Goal: Task Accomplishment & Management: Manage account settings

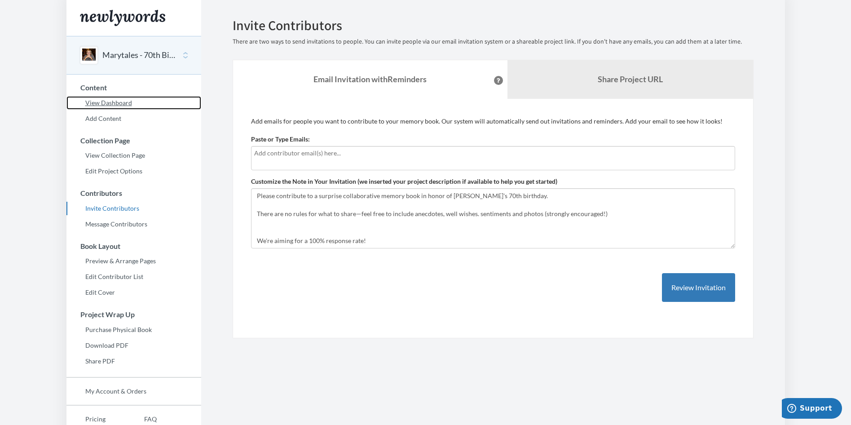
click at [106, 103] on link "View Dashboard" at bounding box center [133, 102] width 135 height 13
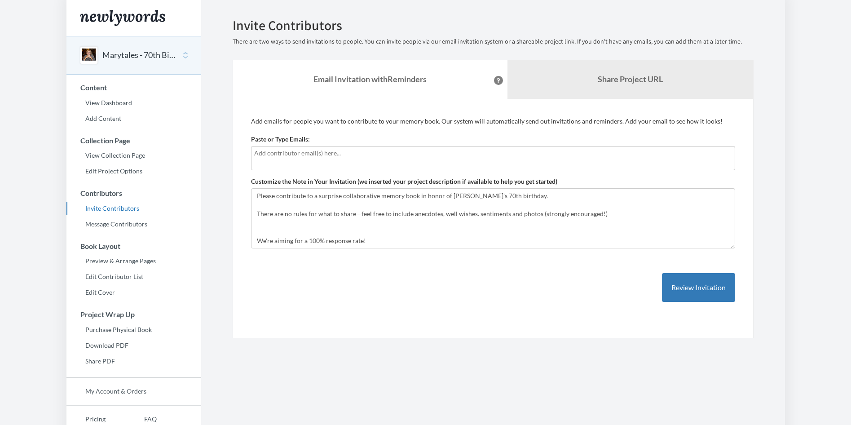
click at [136, 57] on button "Marytales - 70th Birthday Wishes" at bounding box center [138, 55] width 73 height 12
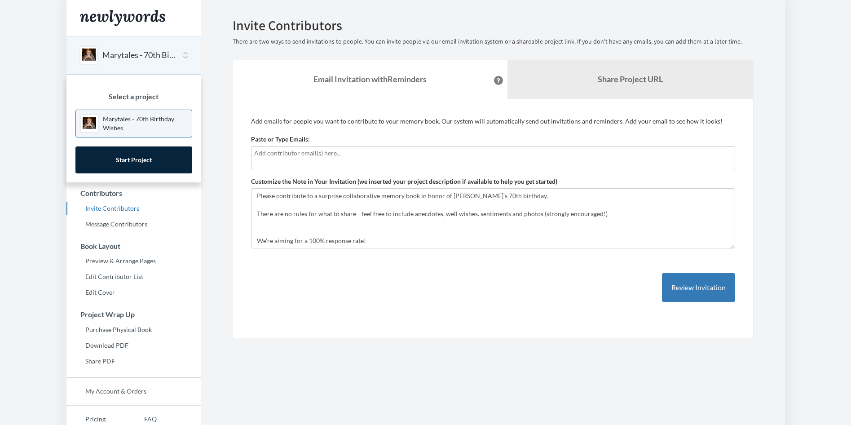
click at [216, 114] on section "Emails have been sent! Invite Contributors There are two ways to send invitatio…" at bounding box center [492, 237] width 583 height 475
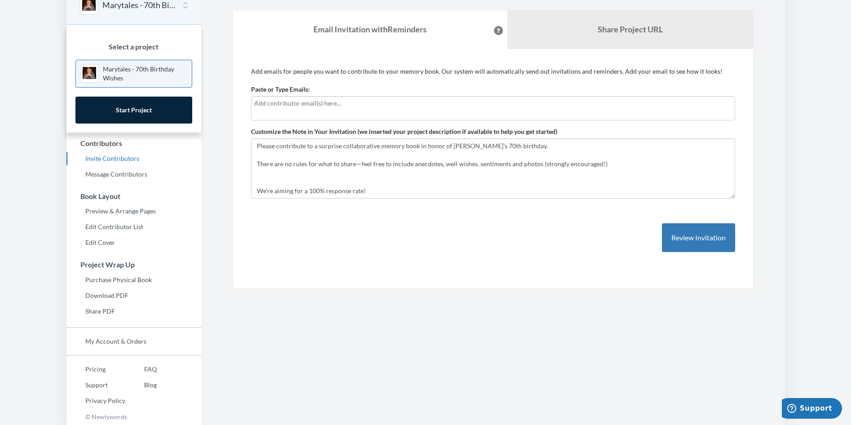
scroll to position [51, 0]
click at [207, 176] on section "Emails have been sent! Invite Contributors There are two ways to send invitatio…" at bounding box center [492, 186] width 583 height 475
click at [223, 41] on div "Emails have been sent! Invite Contributors There are two ways to send invitatio…" at bounding box center [493, 127] width 548 height 320
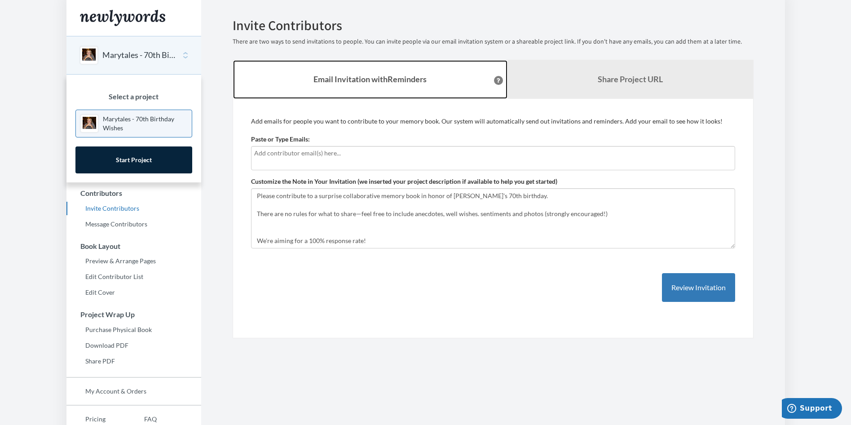
click at [236, 95] on link "Email Invitation with Reminders" at bounding box center [370, 79] width 274 height 39
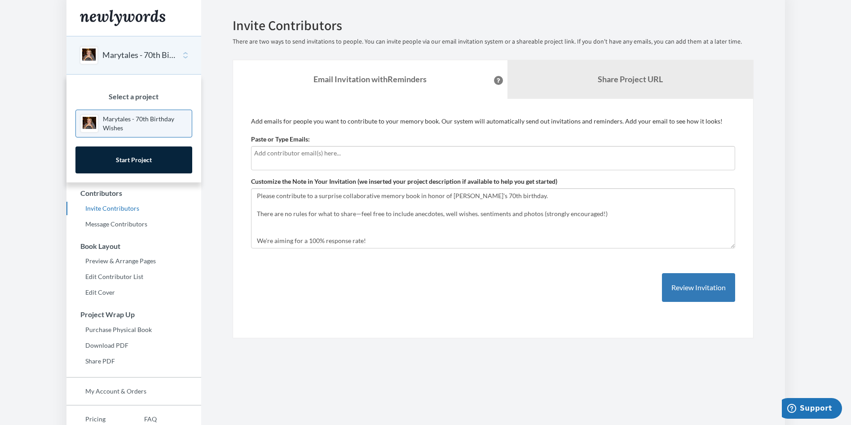
drag, startPoint x: 224, startPoint y: 73, endPoint x: 191, endPoint y: 54, distance: 38.8
click at [224, 73] on div "Emails have been sent! Invite Contributors There are two ways to send invitatio…" at bounding box center [493, 178] width 548 height 320
click at [188, 52] on div "Marytales - 70th Birthday Wishes" at bounding box center [133, 55] width 135 height 39
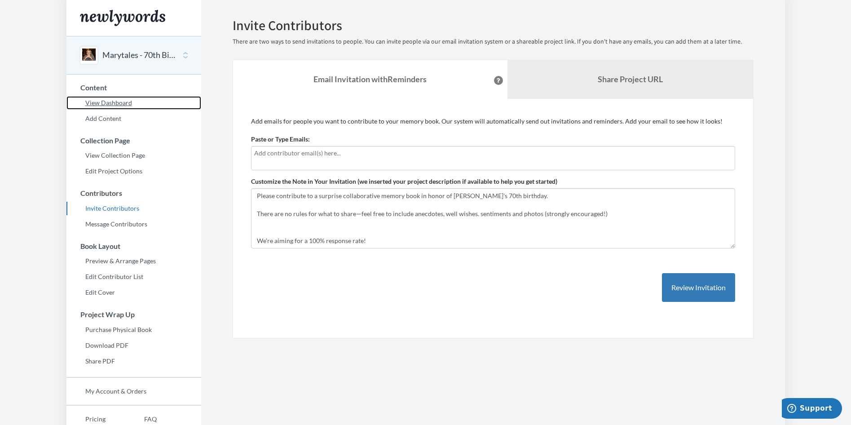
click at [100, 101] on link "View Dashboard" at bounding box center [133, 102] width 135 height 13
